Goal: Information Seeking & Learning: Learn about a topic

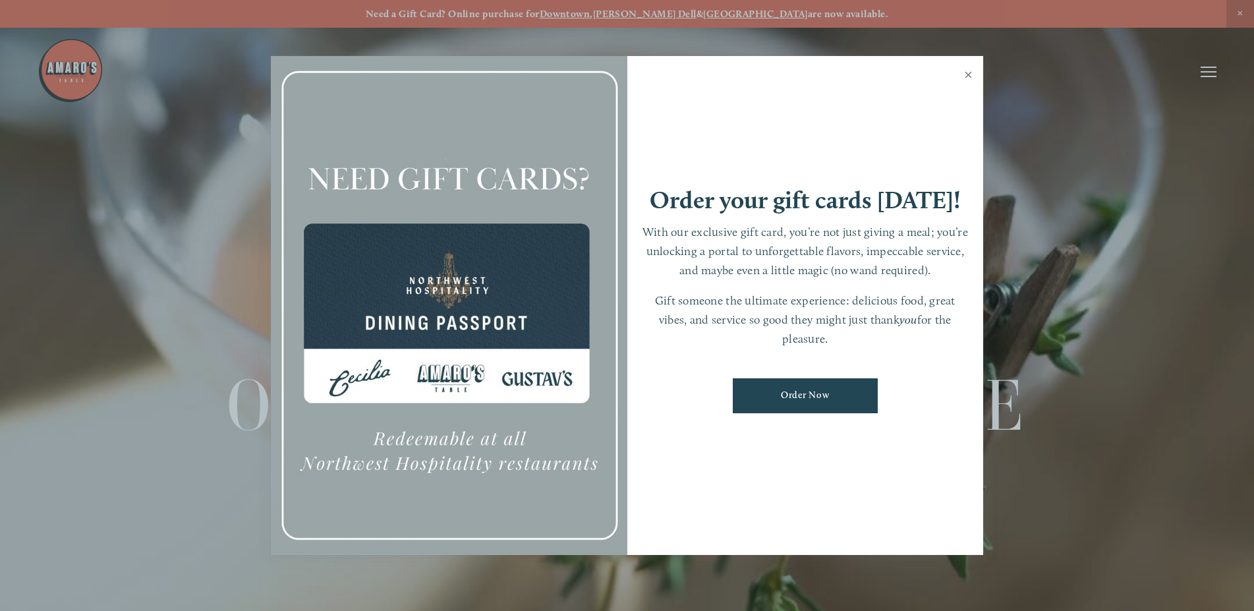
click at [968, 77] on link "Close" at bounding box center [968, 76] width 26 height 37
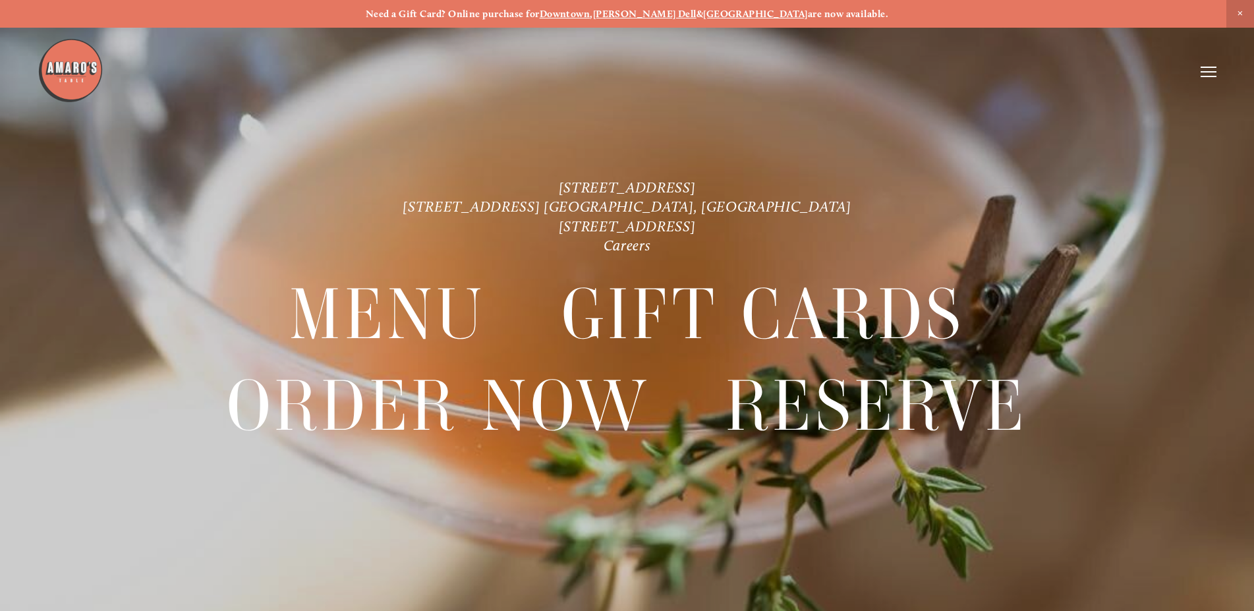
scroll to position [28, 0]
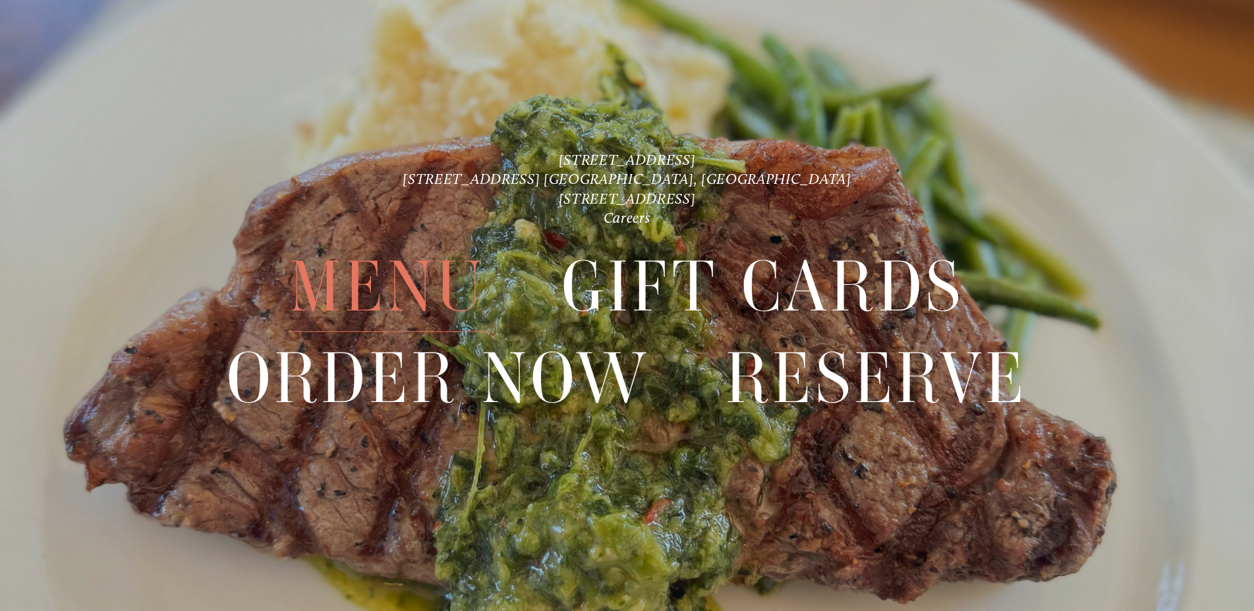
click at [405, 259] on span "Menu" at bounding box center [387, 286] width 196 height 91
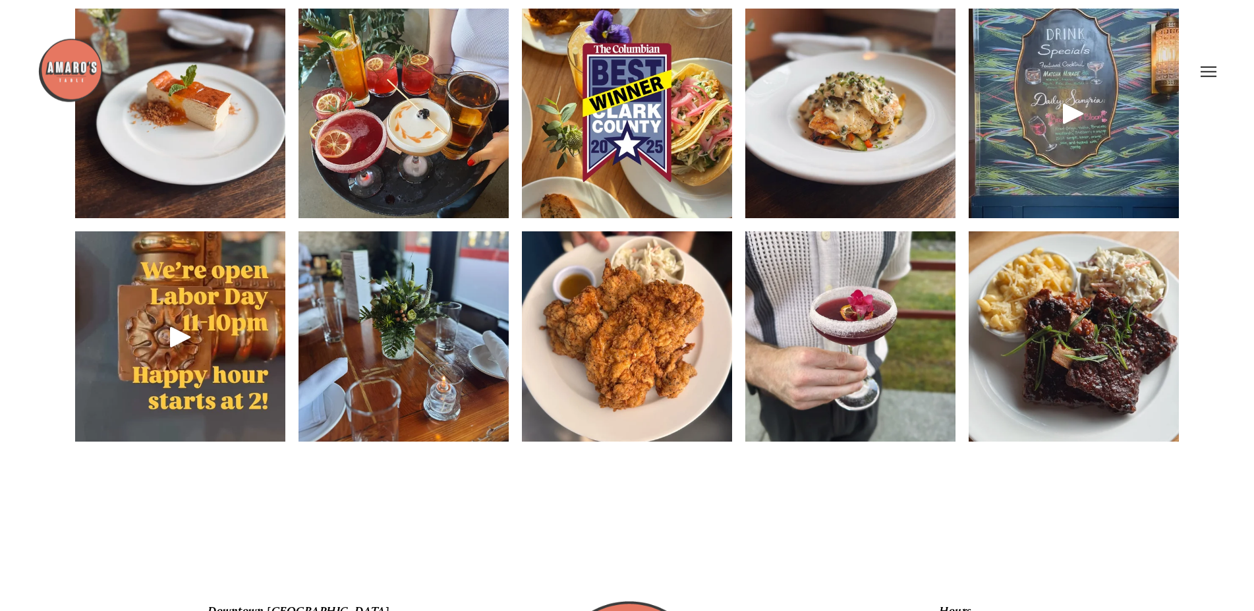
scroll to position [2083, 0]
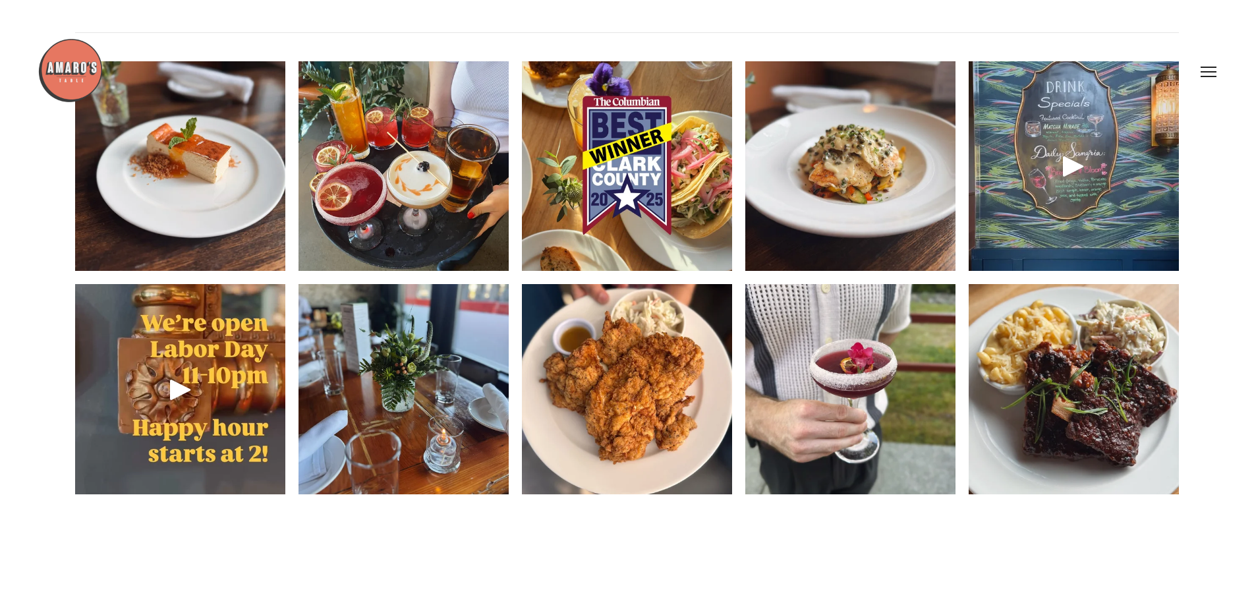
click at [673, 391] on img at bounding box center [627, 389] width 210 height 280
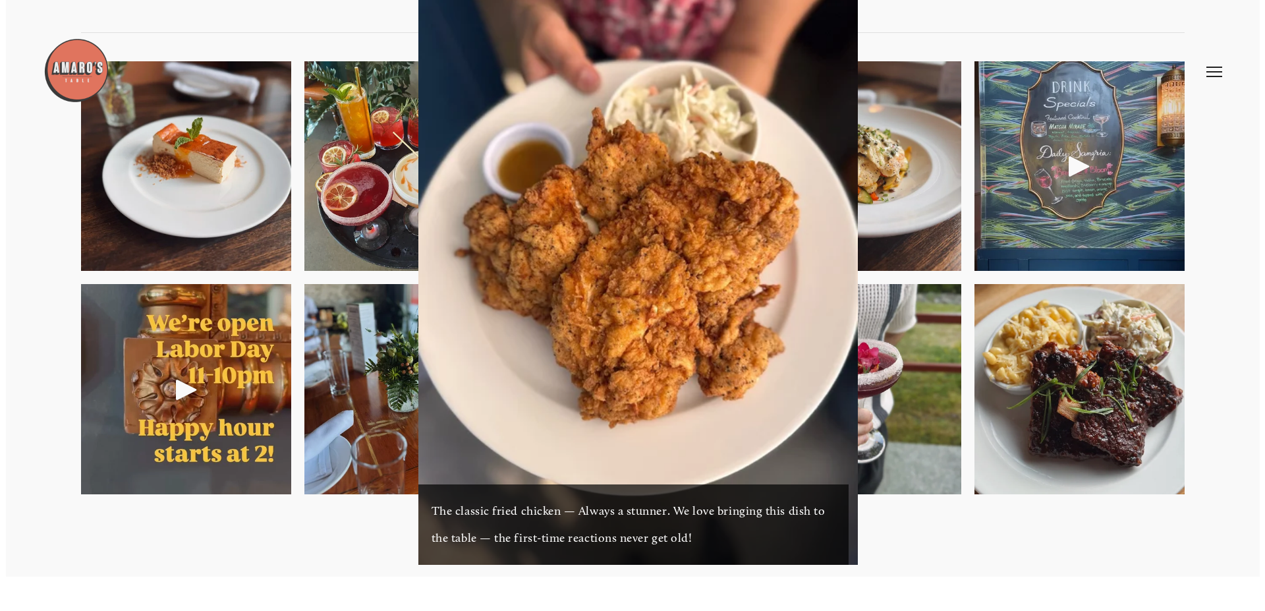
scroll to position [2048, 0]
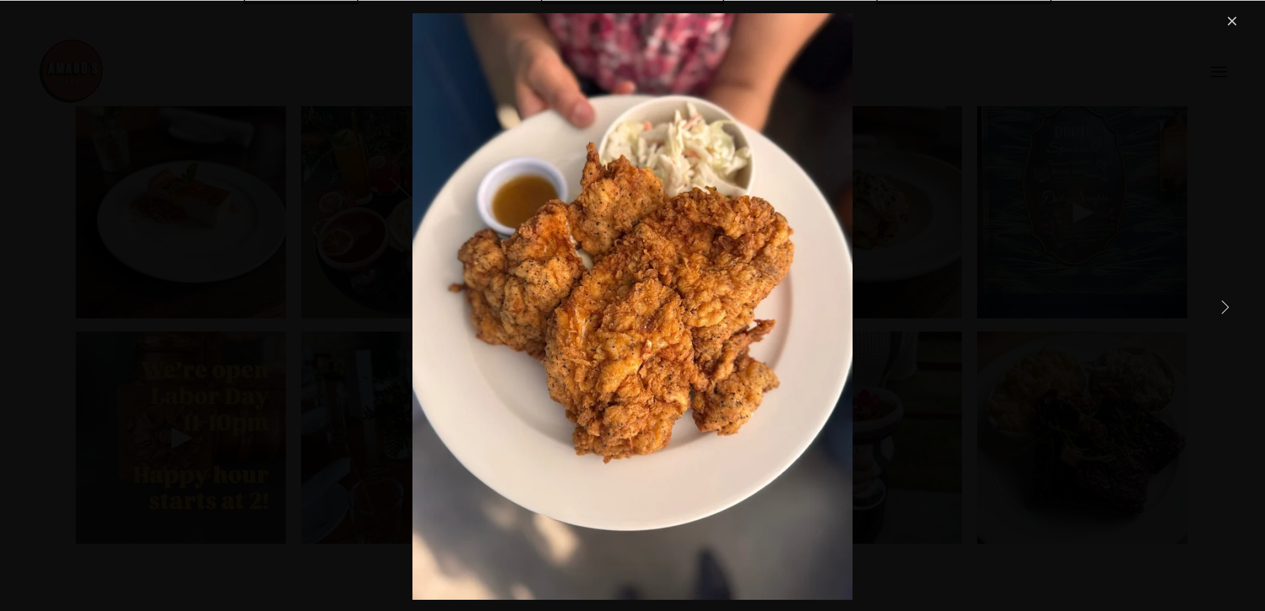
click at [1230, 20] on link "Close" at bounding box center [1232, 21] width 16 height 16
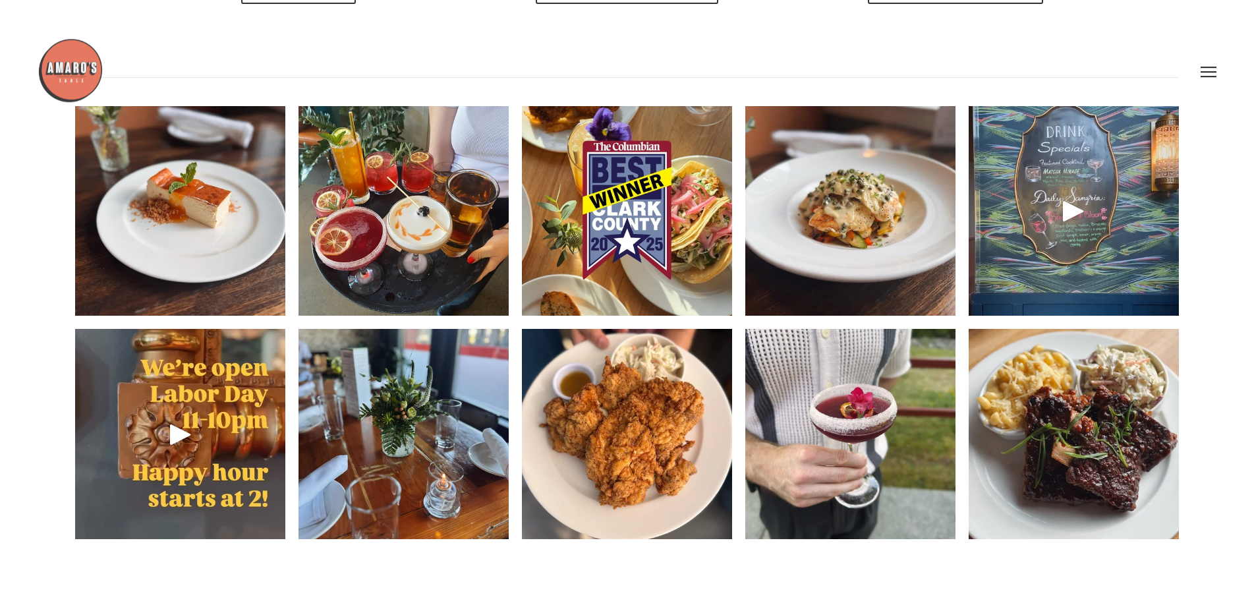
scroll to position [2016, 0]
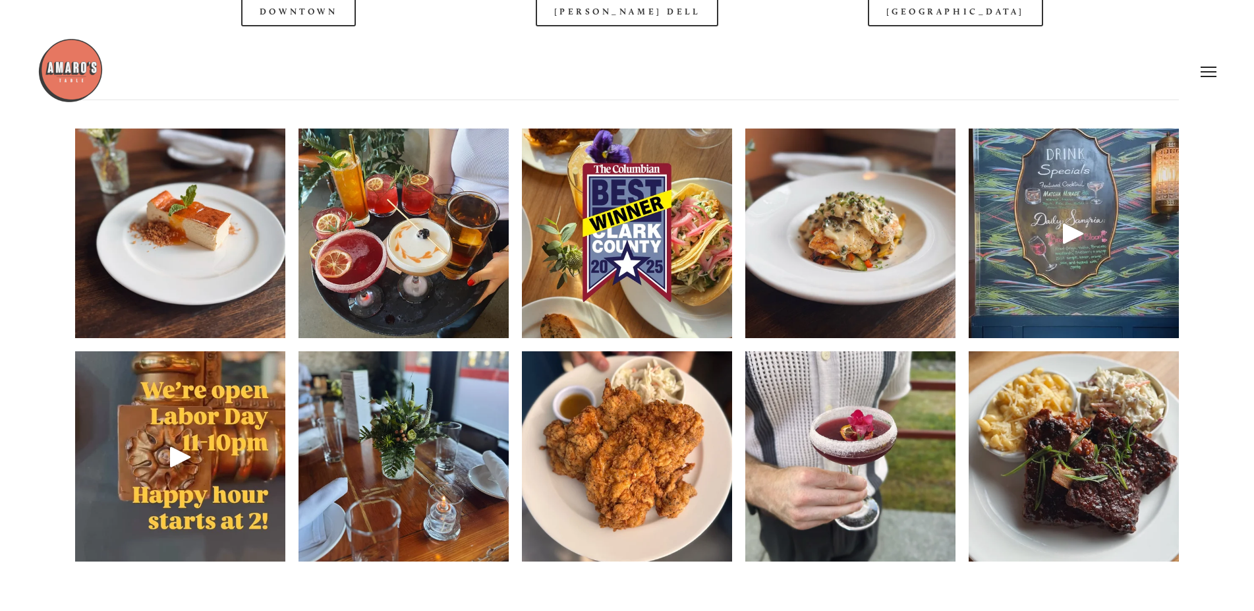
click at [444, 324] on img at bounding box center [403, 233] width 210 height 271
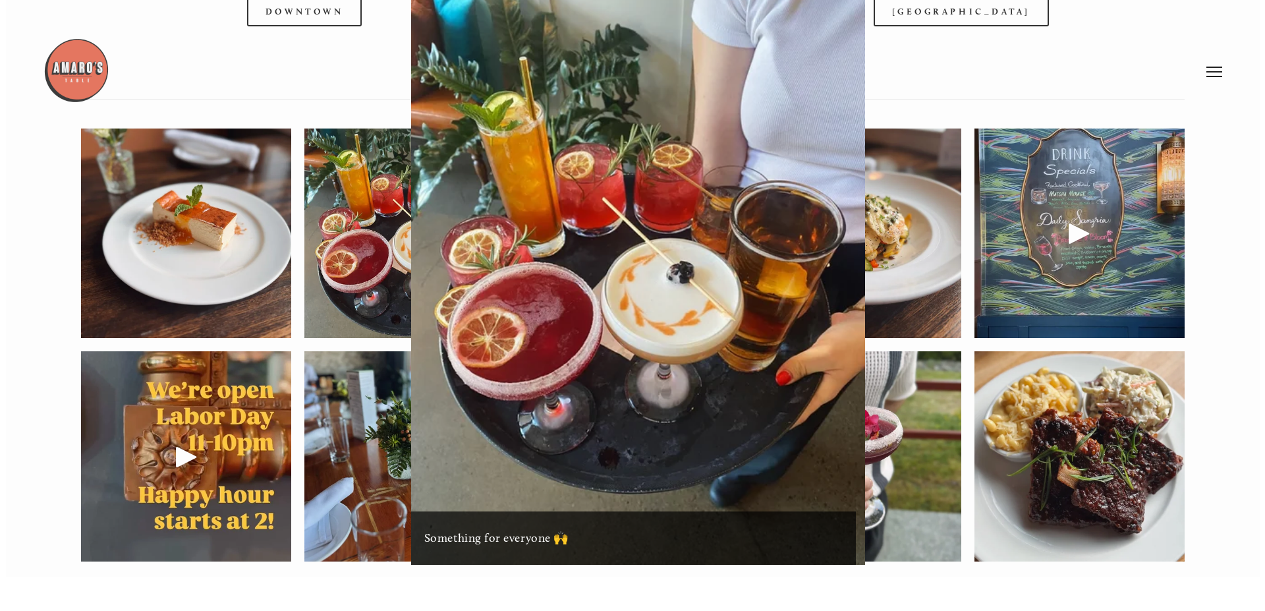
scroll to position [1981, 0]
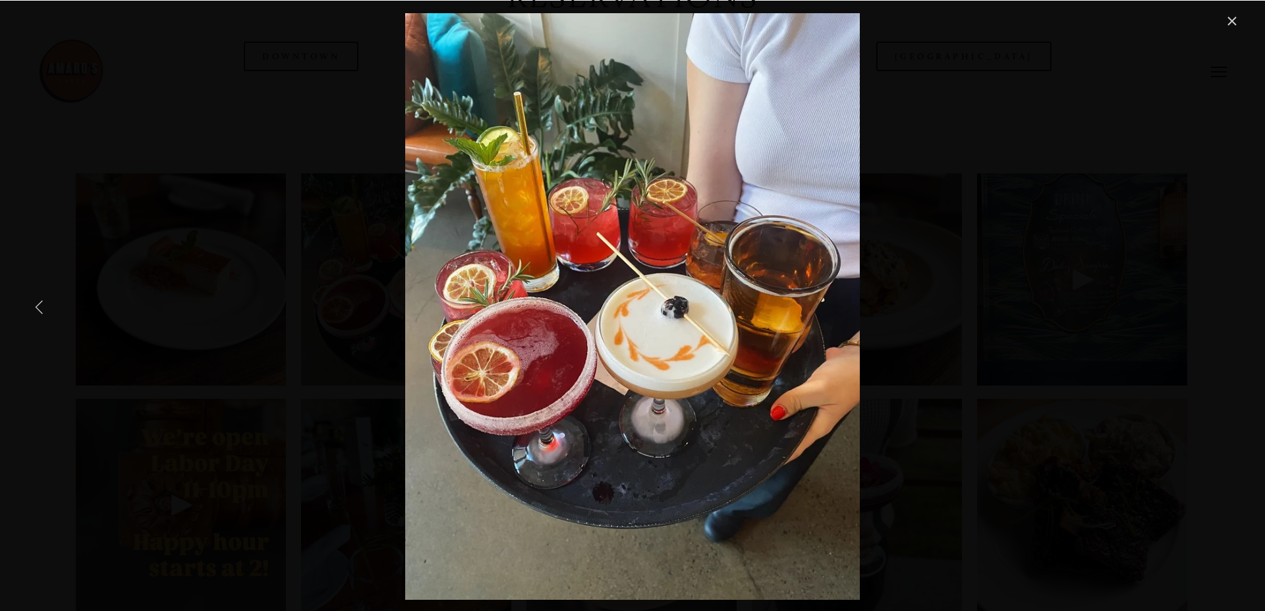
click at [264, 331] on div "Something for everyone 🙌" at bounding box center [632, 306] width 1214 height 586
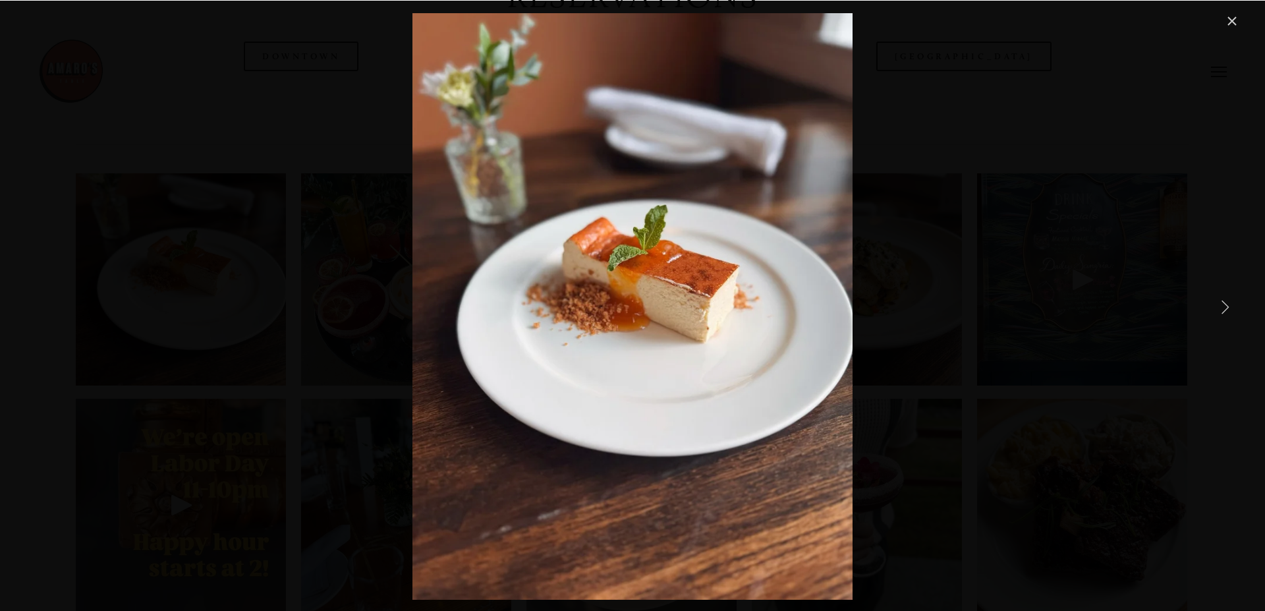
click at [1225, 18] on link "Close" at bounding box center [1232, 21] width 16 height 16
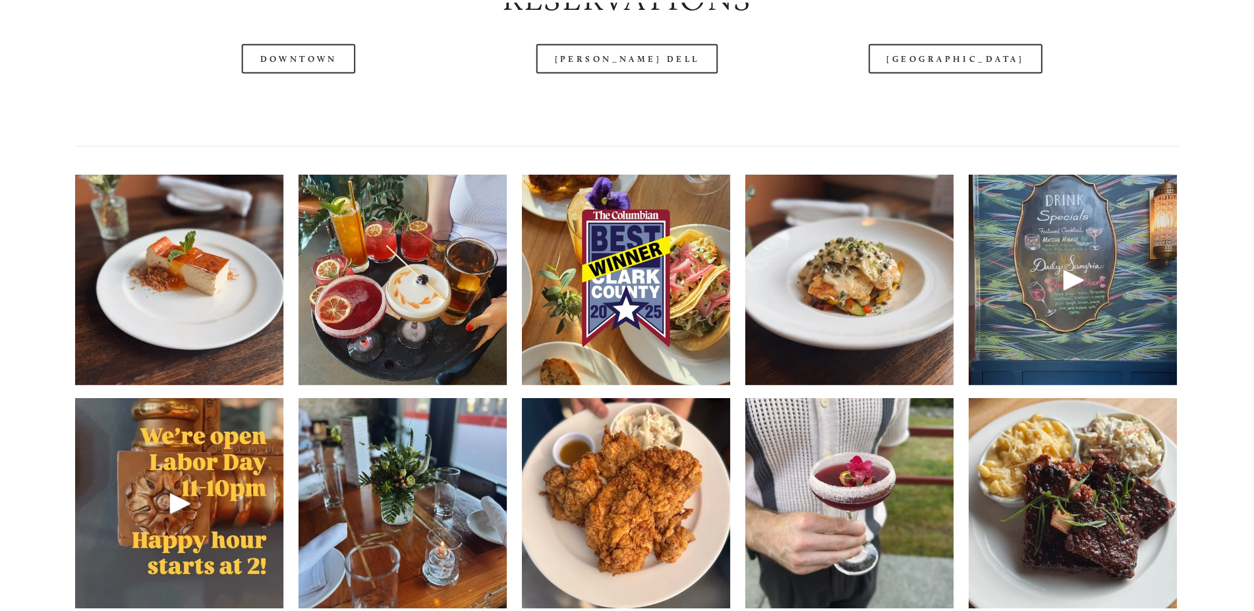
scroll to position [2016, 0]
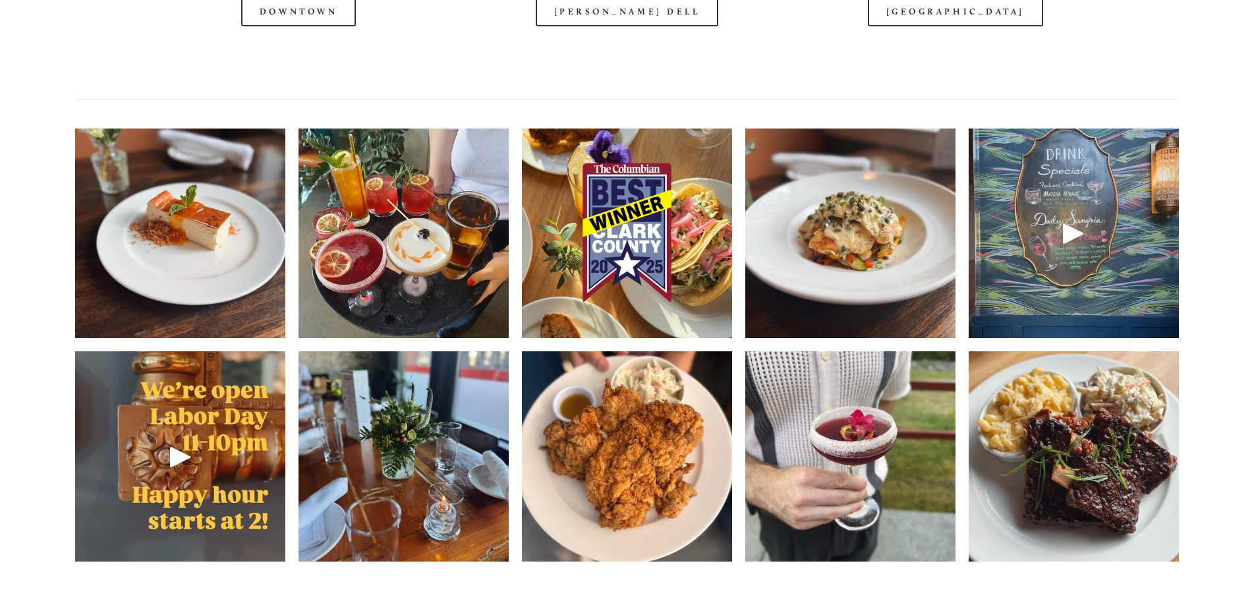
click at [351, 309] on img at bounding box center [403, 233] width 210 height 271
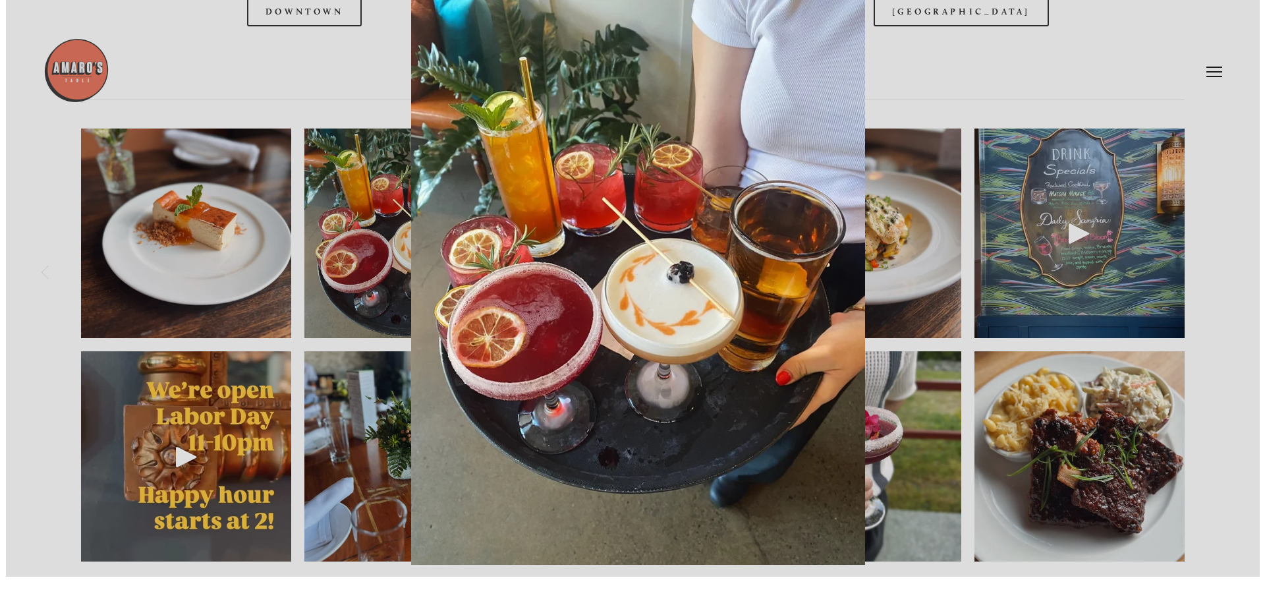
scroll to position [1981, 0]
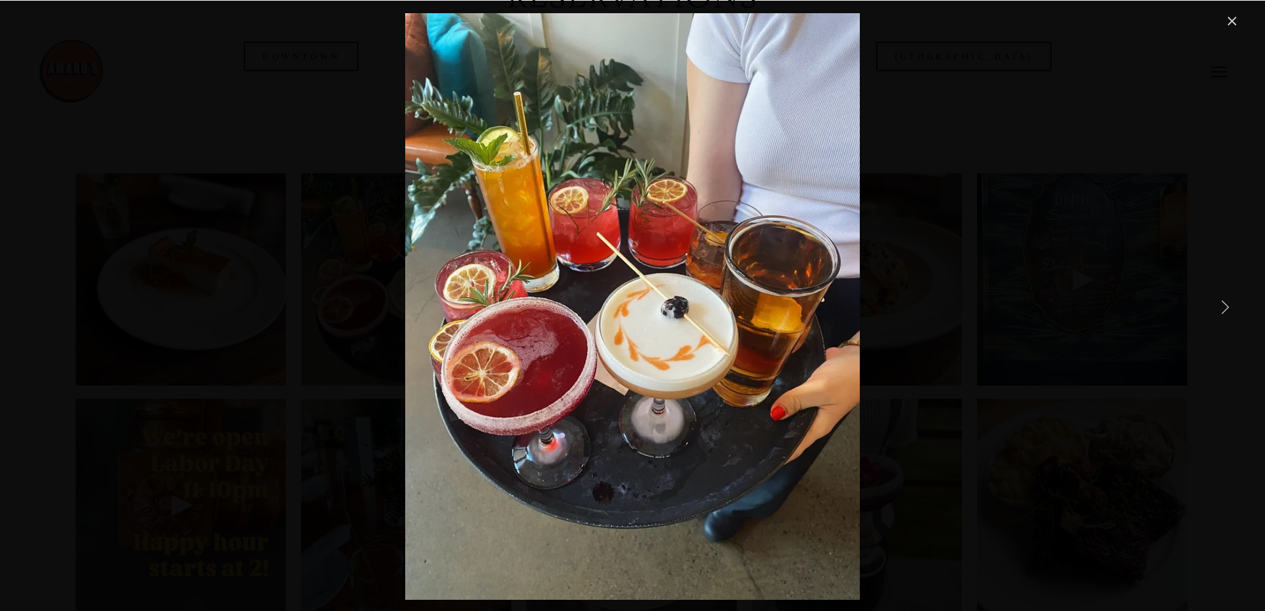
click at [1228, 19] on link "Close" at bounding box center [1232, 21] width 16 height 16
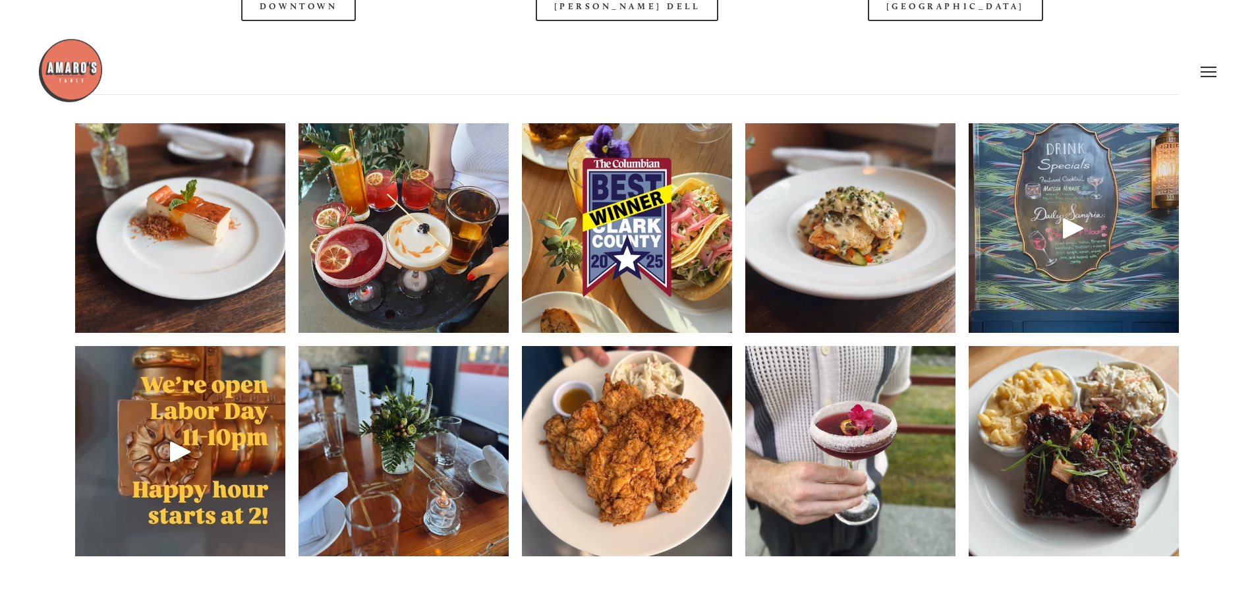
scroll to position [2016, 0]
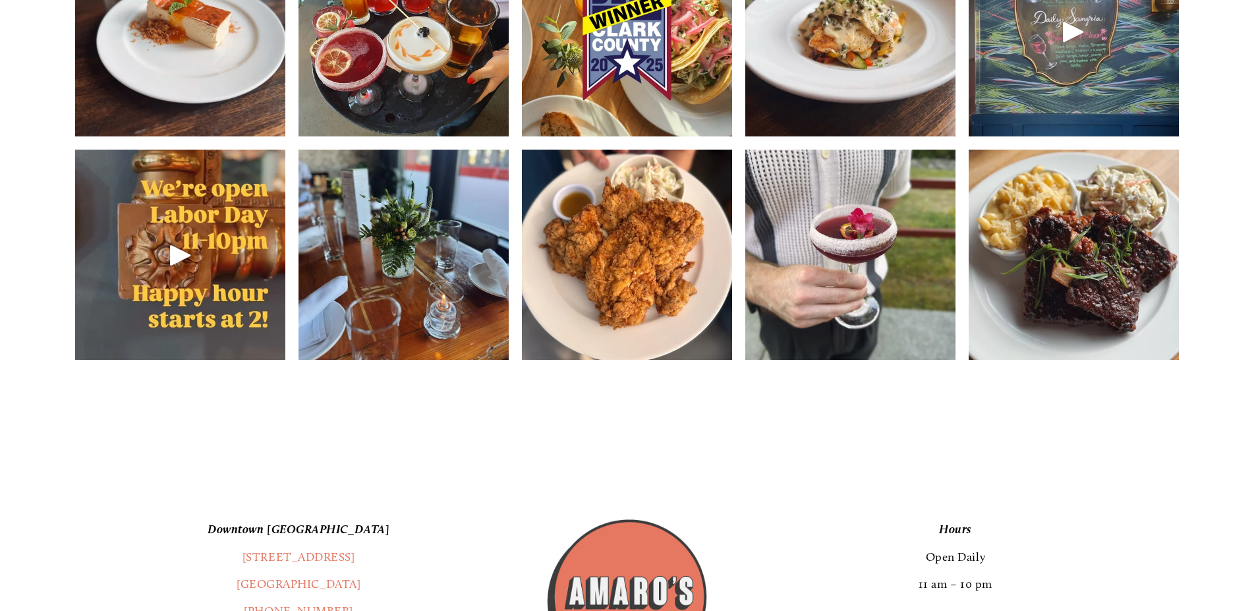
click at [422, 337] on img at bounding box center [403, 255] width 210 height 280
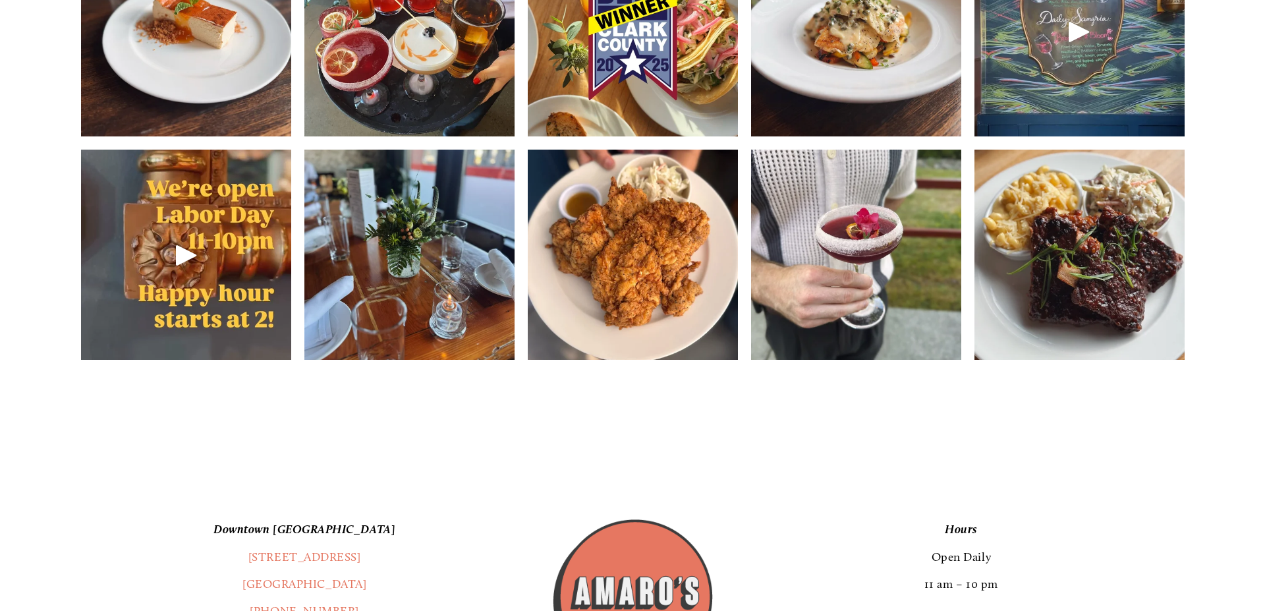
scroll to position [2183, 0]
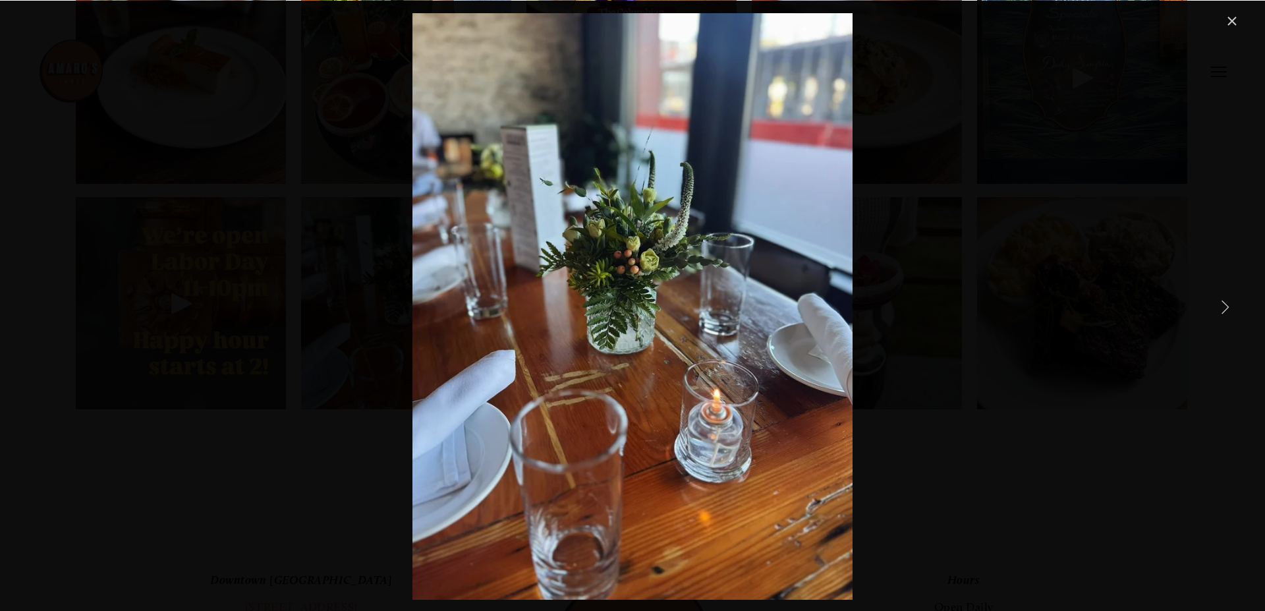
click at [1233, 21] on link "Close" at bounding box center [1232, 21] width 16 height 16
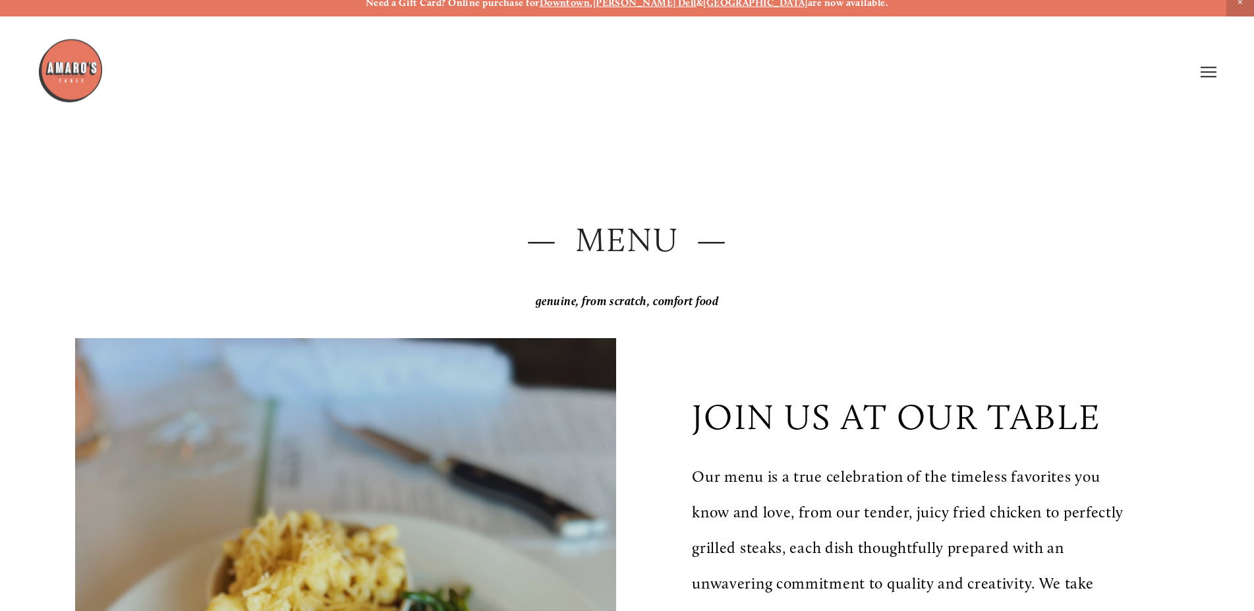
scroll to position [0, 0]
